Goal: Information Seeking & Learning: Check status

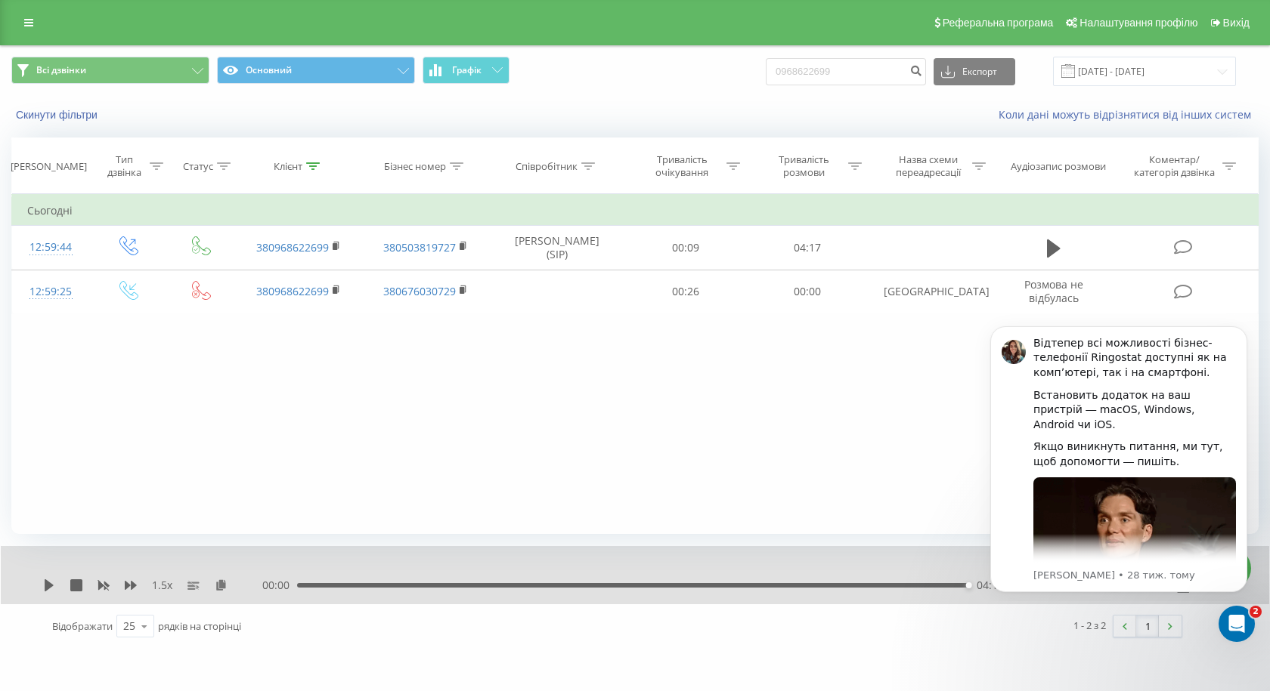
click at [866, 66] on input "0968622699" at bounding box center [846, 71] width 160 height 27
type input "380663735553"
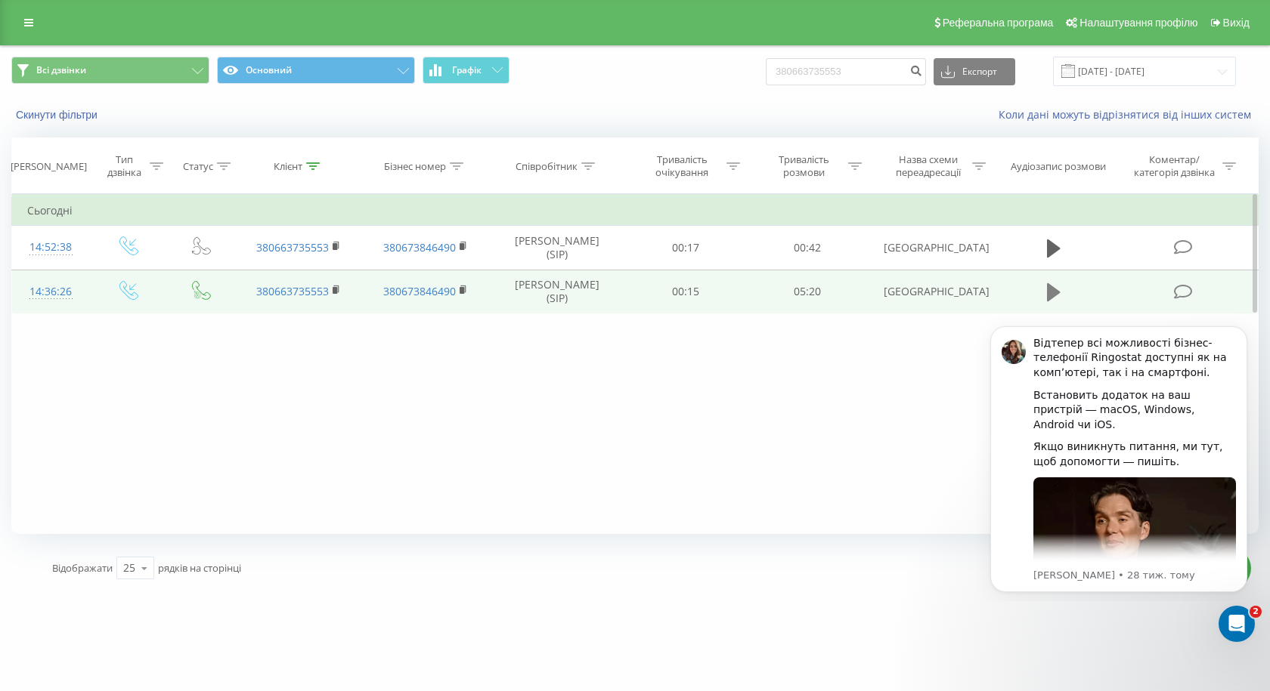
click at [1050, 295] on icon at bounding box center [1054, 292] width 14 height 18
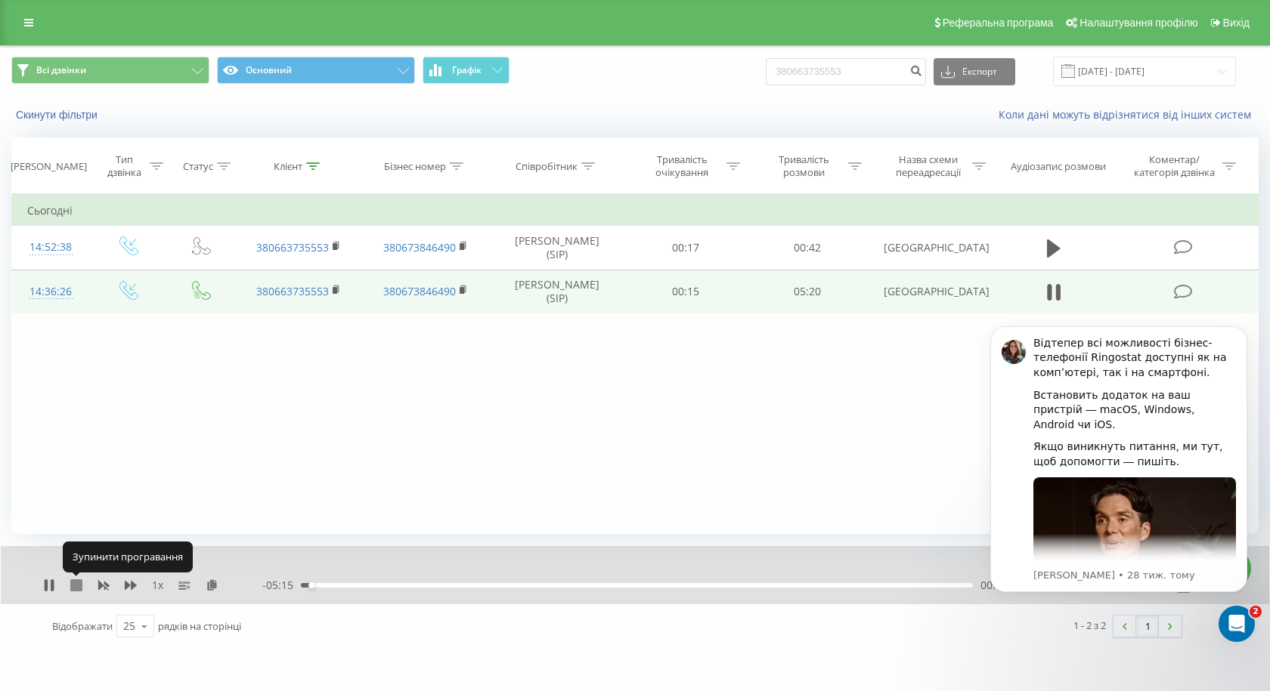
click at [73, 588] on icon at bounding box center [76, 586] width 12 height 12
click at [41, 116] on button "Скинути фільтри" at bounding box center [58, 115] width 94 height 14
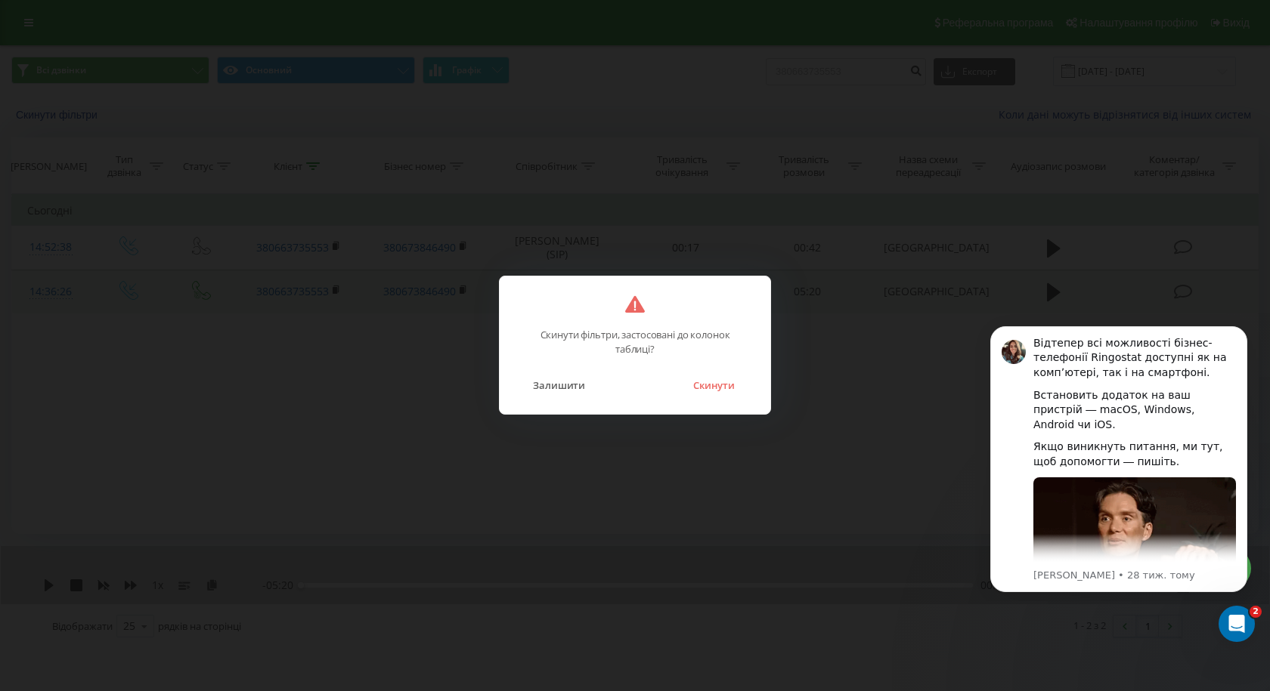
click at [701, 388] on button "Скинути" at bounding box center [713, 386] width 57 height 20
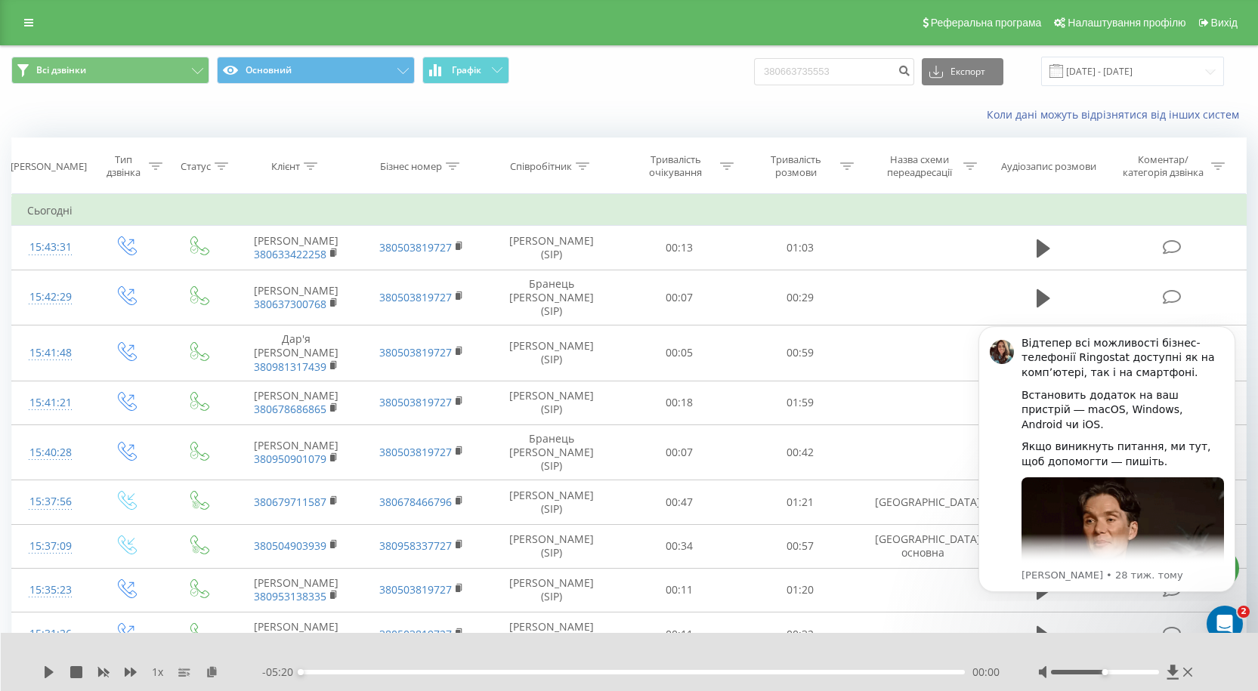
click at [20, 6] on div "Реферальна програма Налаштування профілю Вихід" at bounding box center [629, 22] width 1258 height 45
click at [23, 17] on link at bounding box center [28, 22] width 27 height 21
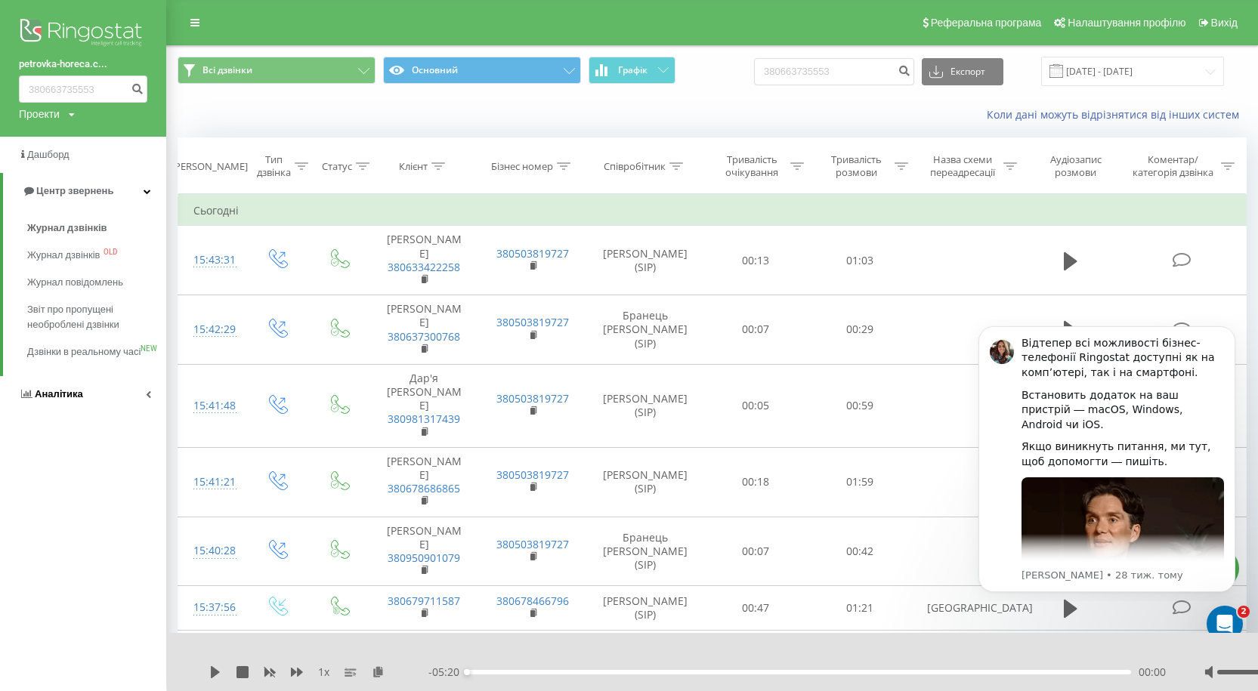
click at [61, 400] on span "Аналiтика" at bounding box center [59, 393] width 48 height 11
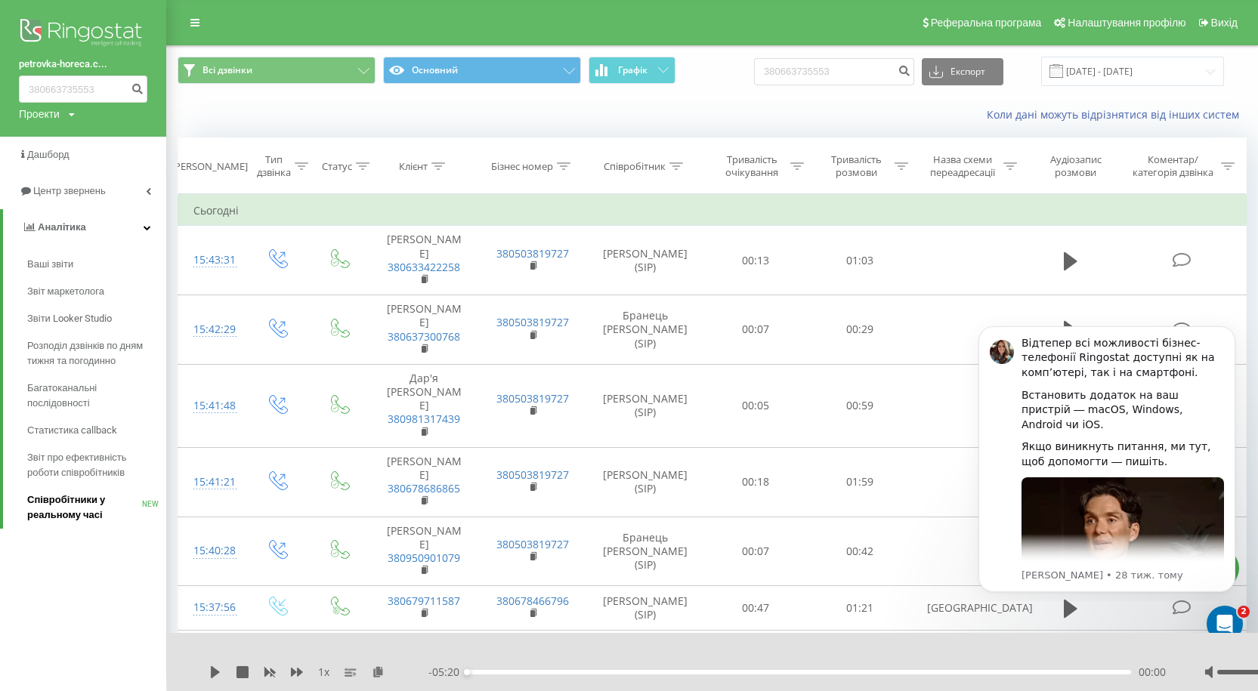
click at [67, 512] on span "Співробітники у реальному часі" at bounding box center [84, 508] width 115 height 30
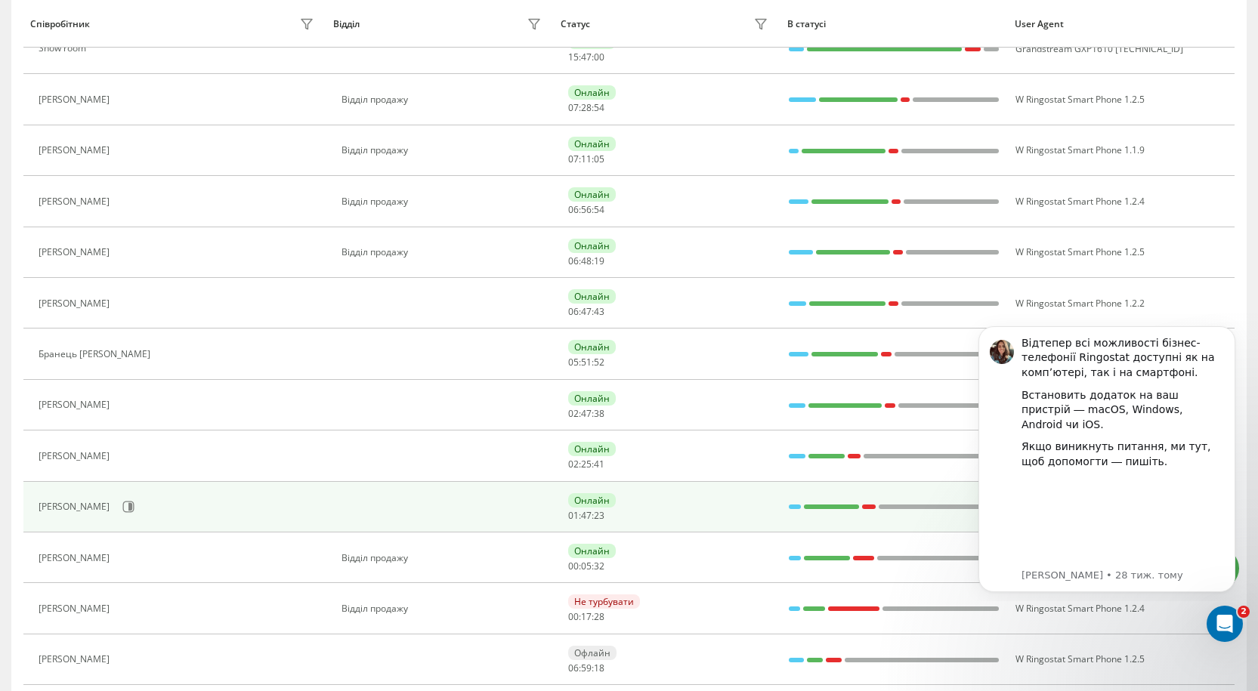
scroll to position [227, 0]
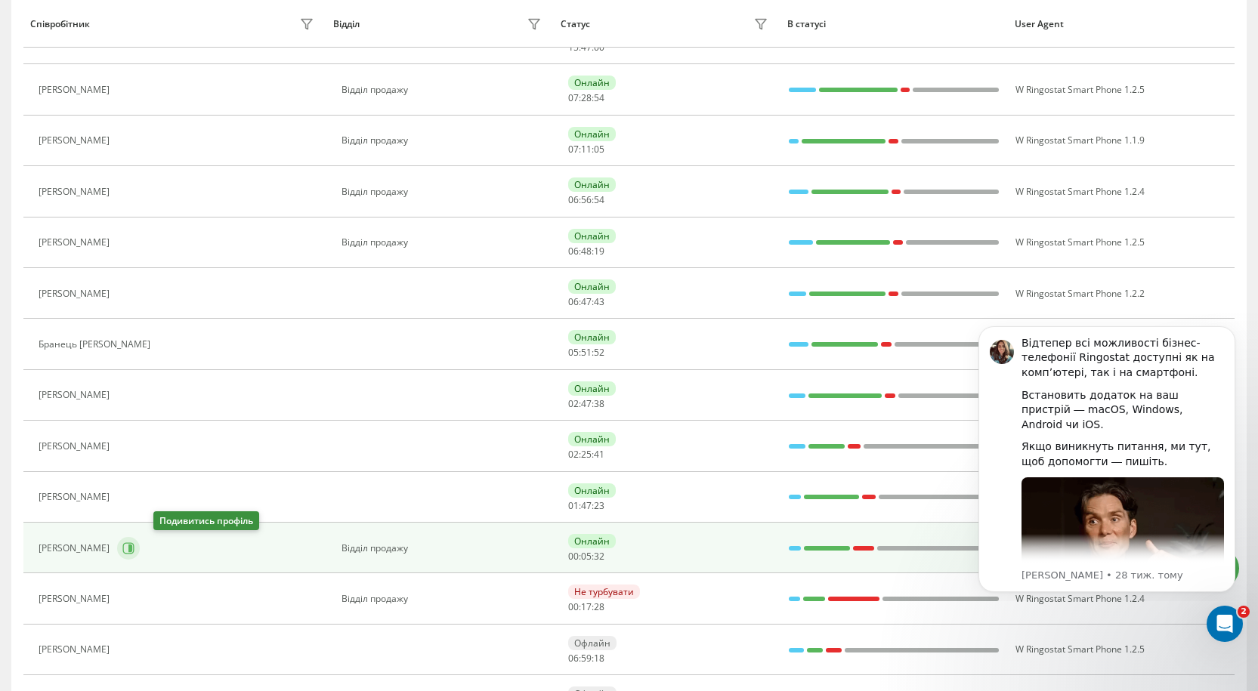
click at [135, 547] on icon at bounding box center [128, 549] width 12 height 12
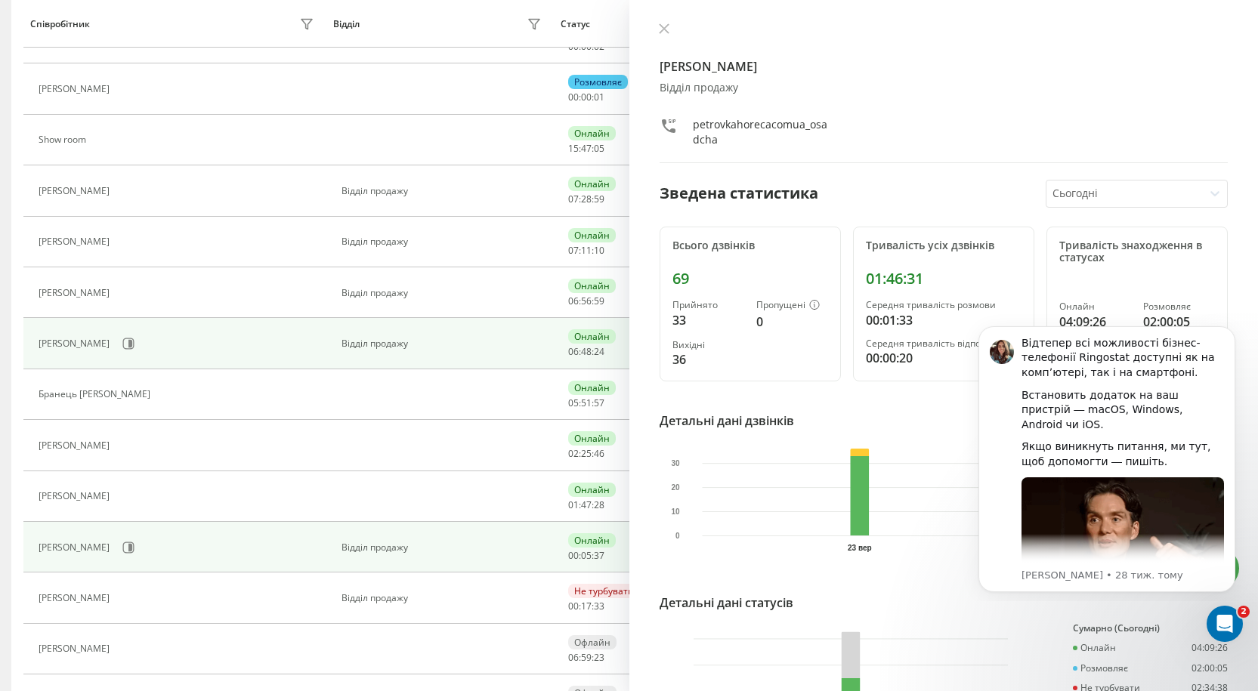
scroll to position [302, 0]
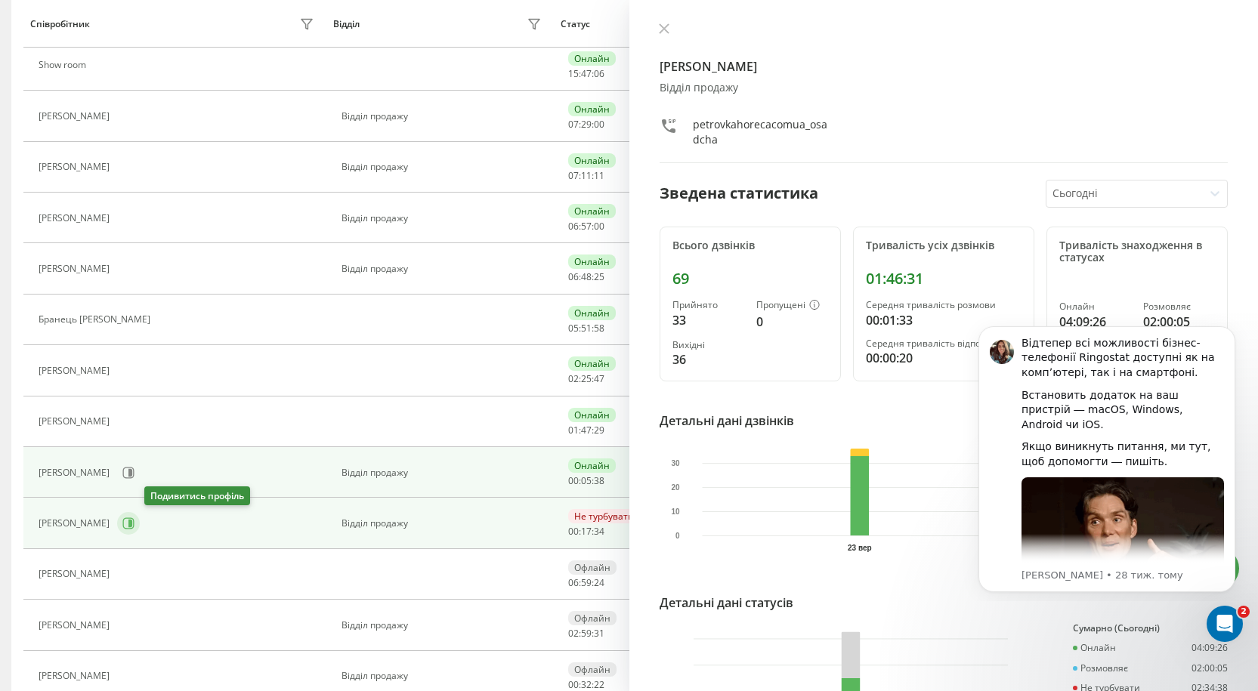
click at [135, 526] on icon at bounding box center [128, 524] width 12 height 12
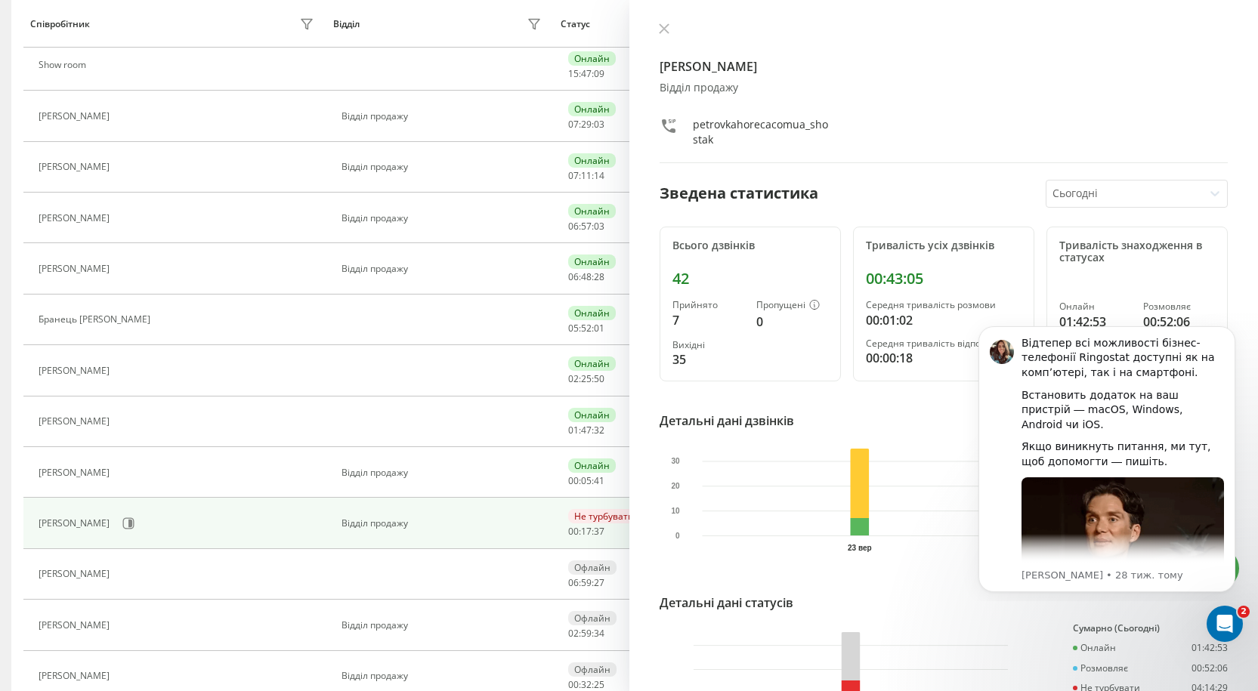
scroll to position [378, 0]
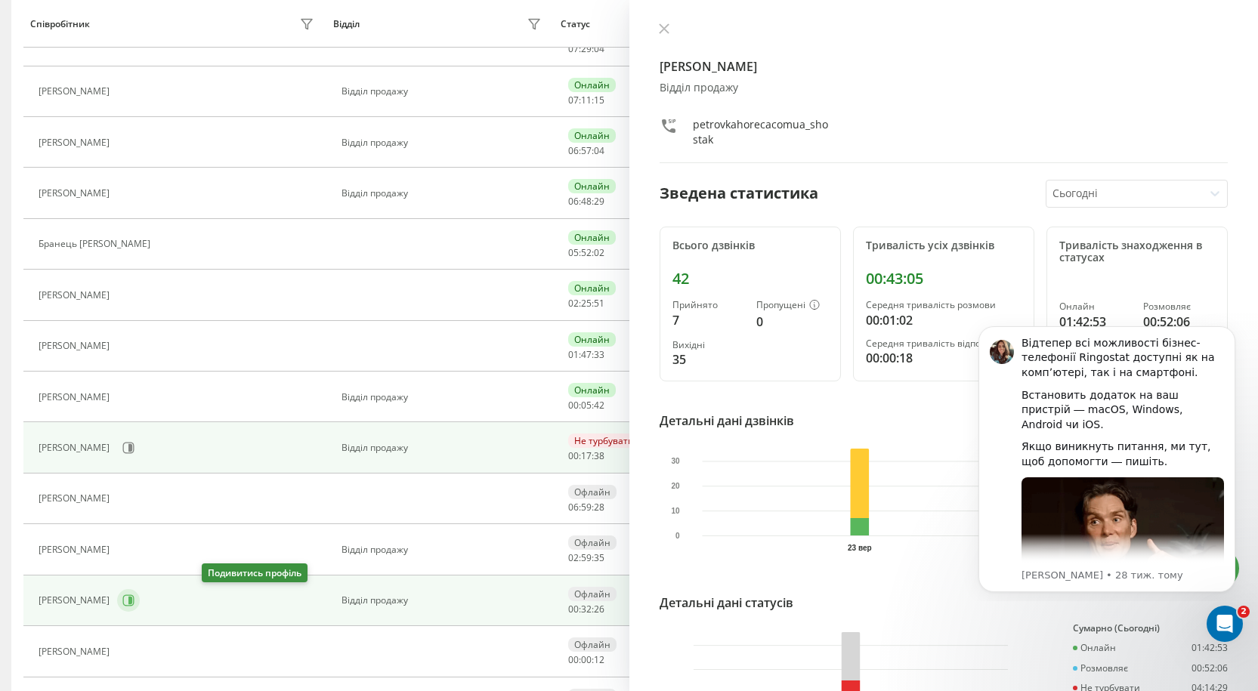
click at [132, 603] on icon at bounding box center [130, 601] width 4 height 8
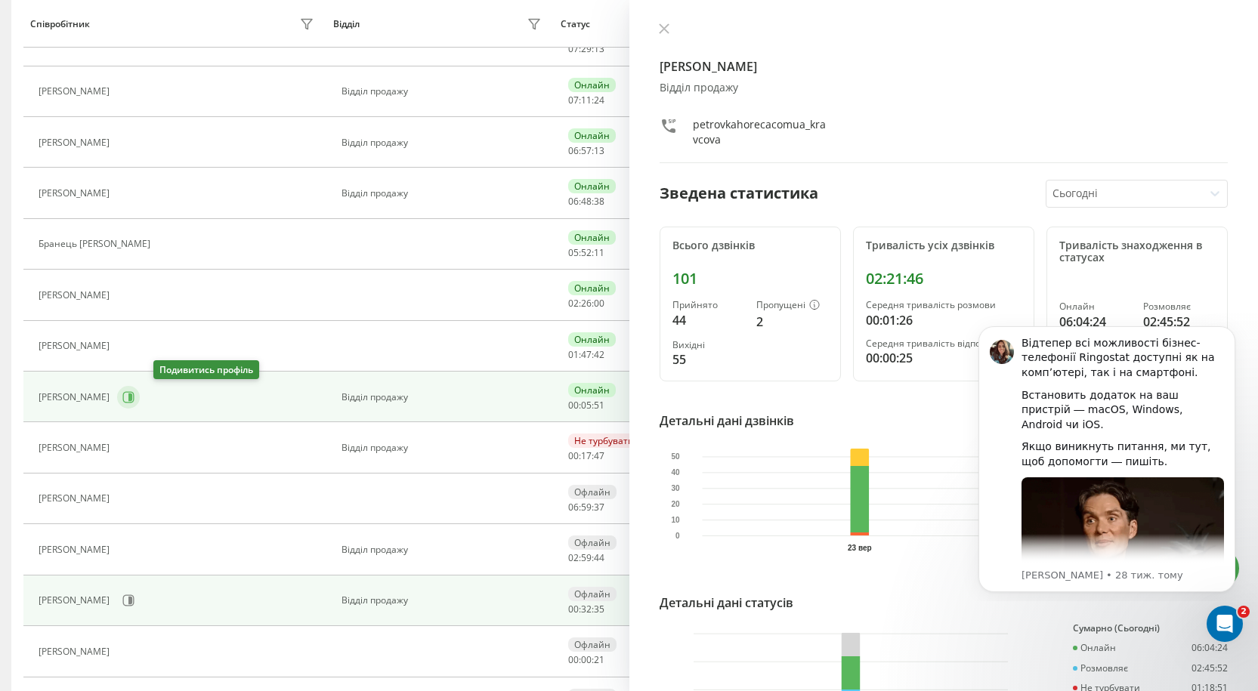
click at [135, 394] on icon at bounding box center [128, 397] width 12 height 12
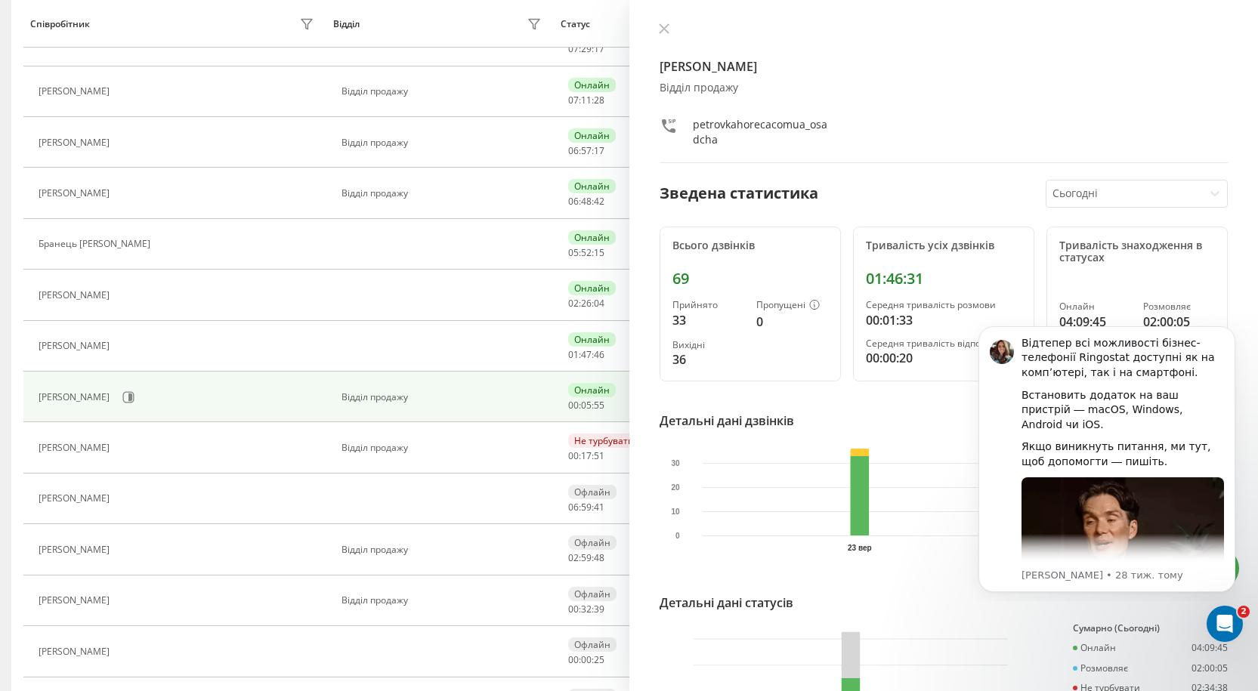
click at [668, 22] on div "[PERSON_NAME] продажу petrovkahorecacomua_osadcha Зведена статистика Сьогодні В…" at bounding box center [945, 345] width 630 height 691
click at [665, 31] on icon at bounding box center [664, 28] width 11 height 11
